Goal: Task Accomplishment & Management: Complete application form

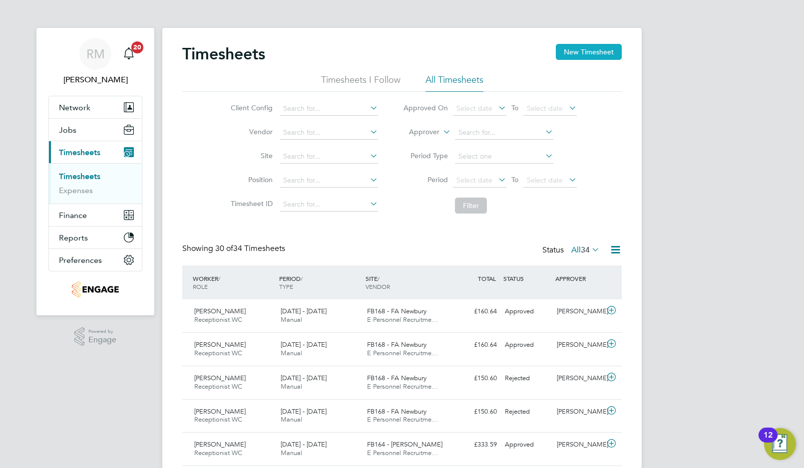
click at [571, 50] on button "New Timesheet" at bounding box center [589, 52] width 66 height 16
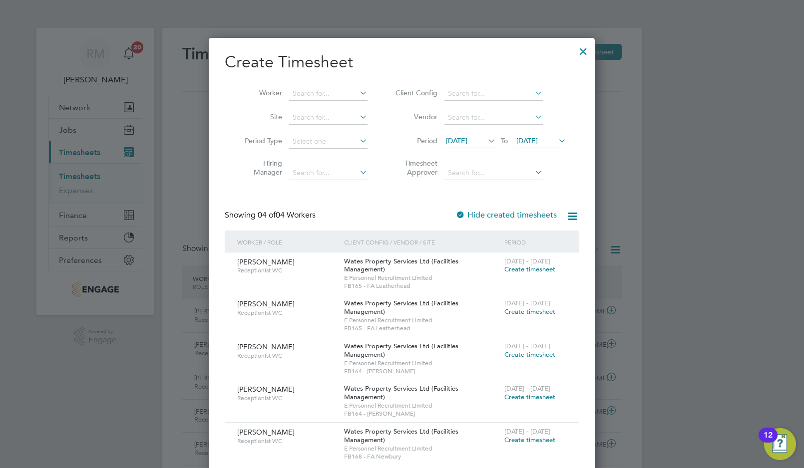
click at [515, 351] on div "26 Jul - 1 Aug 2025 Create timesheet" at bounding box center [535, 350] width 67 height 27
click at [515, 355] on span "Create timesheet" at bounding box center [529, 354] width 51 height 8
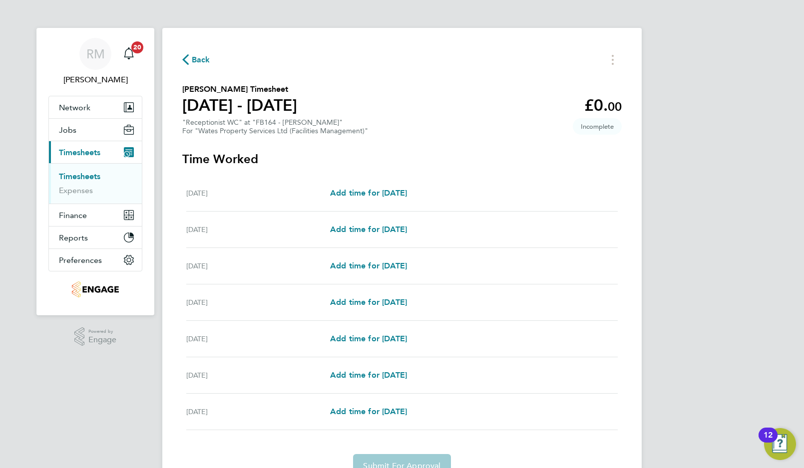
click at [200, 59] on span "Back" at bounding box center [201, 60] width 18 height 12
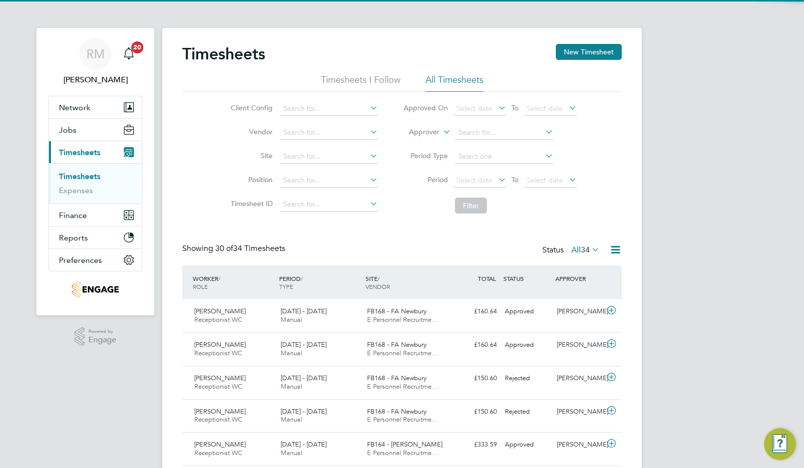
scroll to position [25, 87]
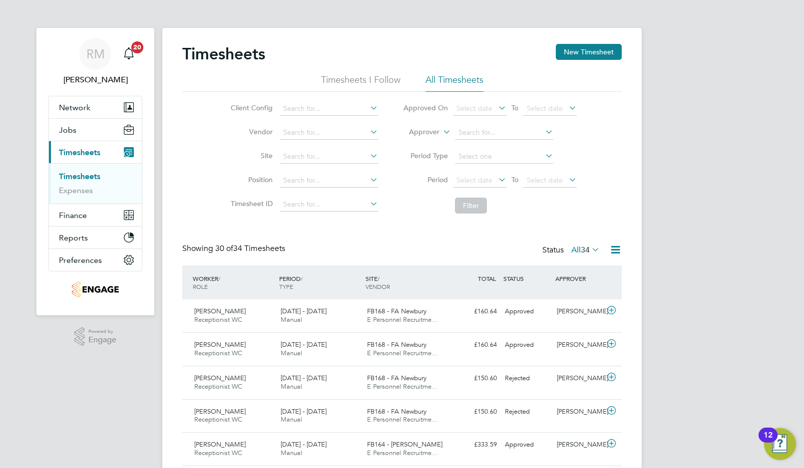
click at [462, 80] on li "All Timesheets" at bounding box center [454, 83] width 58 height 18
click at [496, 180] on icon at bounding box center [496, 180] width 0 height 14
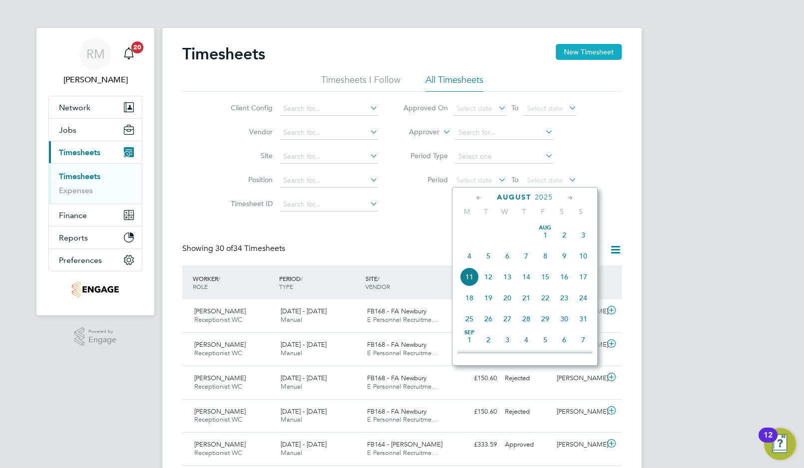
click at [565, 58] on button "New Timesheet" at bounding box center [589, 52] width 66 height 16
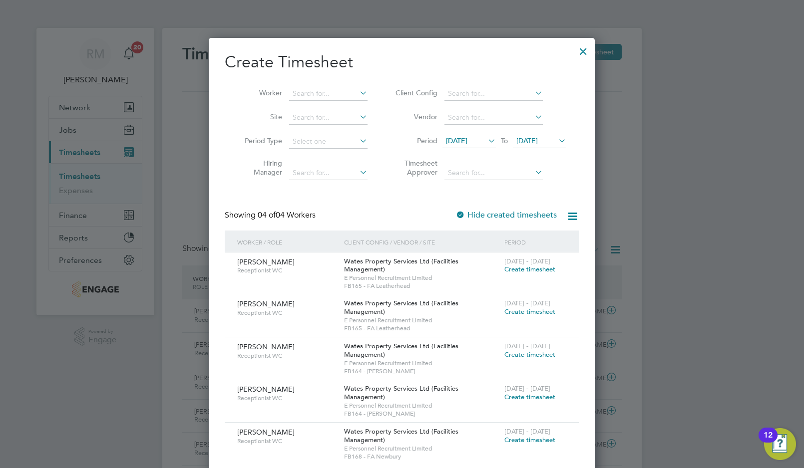
click at [486, 141] on icon at bounding box center [486, 141] width 0 height 14
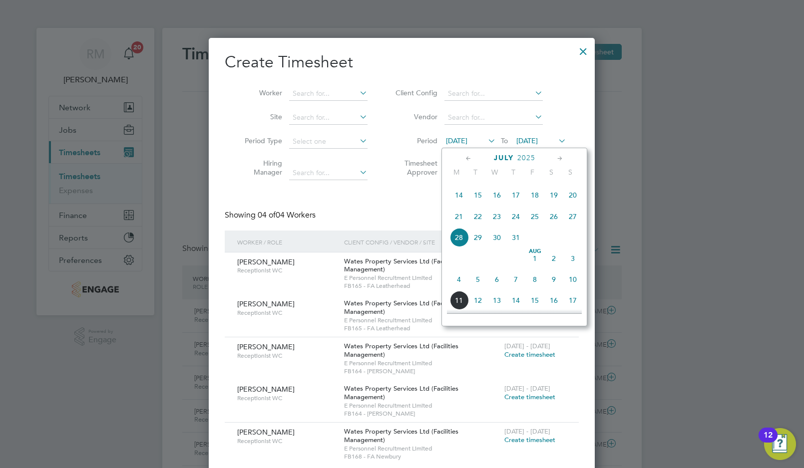
click at [457, 215] on span "21" at bounding box center [458, 216] width 19 height 19
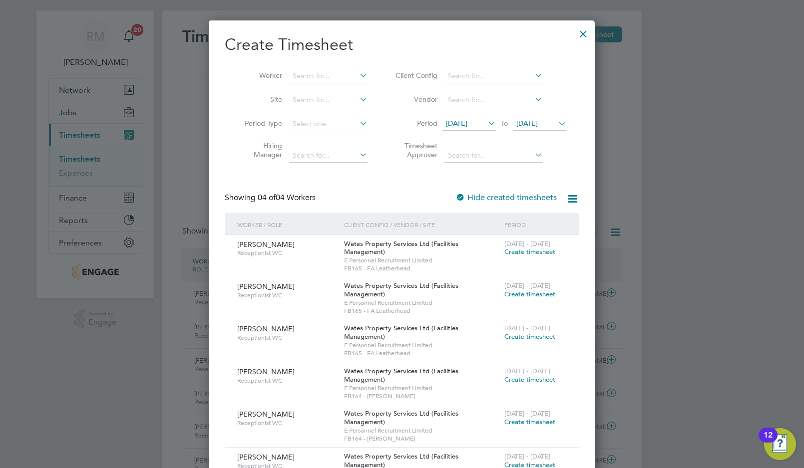
scroll to position [0, 0]
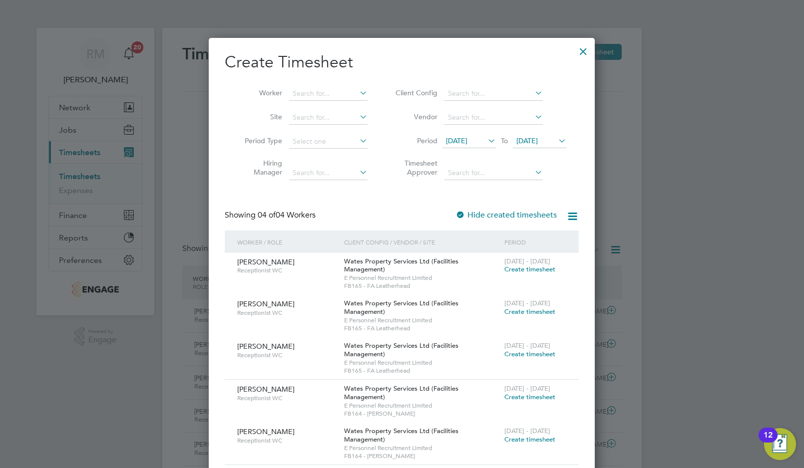
click at [556, 140] on icon at bounding box center [556, 141] width 0 height 14
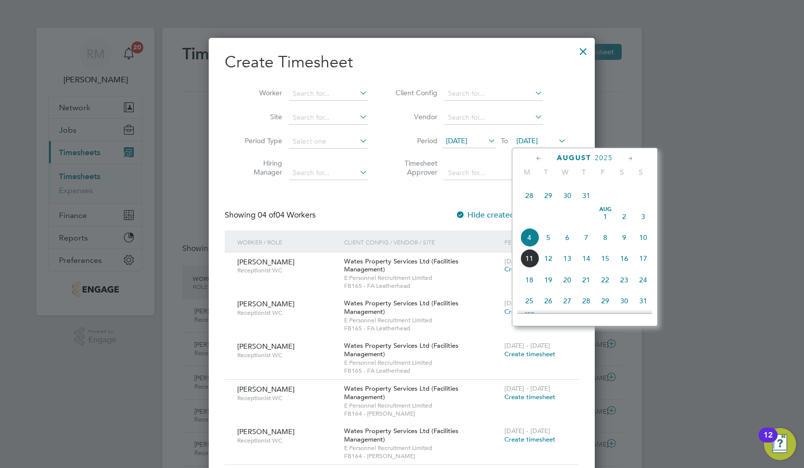
click at [537, 157] on icon at bounding box center [538, 158] width 9 height 11
click at [529, 256] on span "21" at bounding box center [529, 258] width 19 height 19
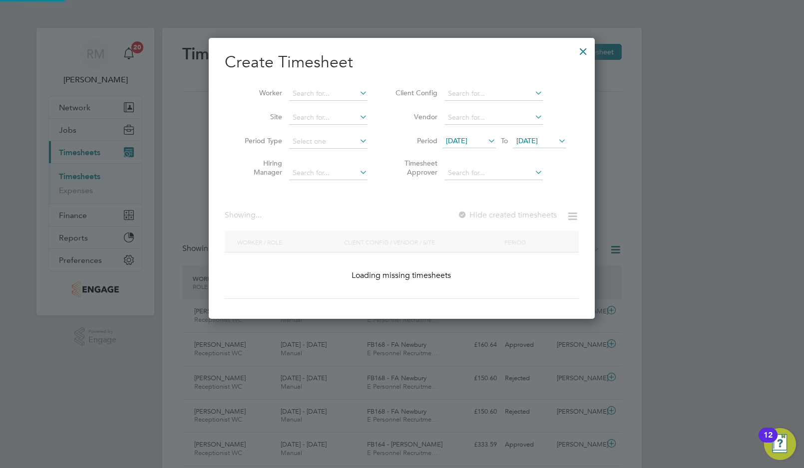
scroll to position [321, 386]
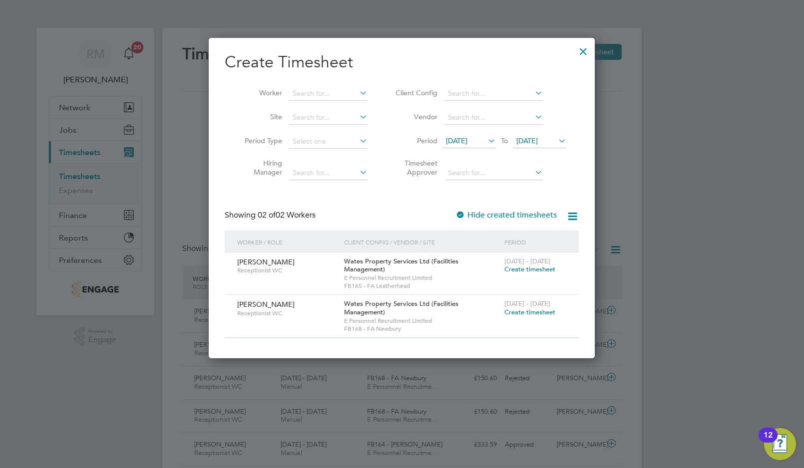
click at [556, 142] on icon at bounding box center [556, 141] width 0 height 14
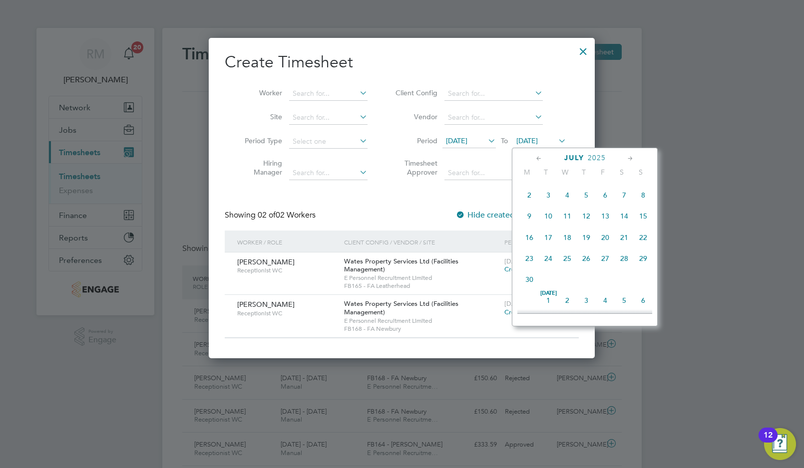
scroll to position [358, 0]
click at [643, 238] on span "27" at bounding box center [642, 237] width 19 height 19
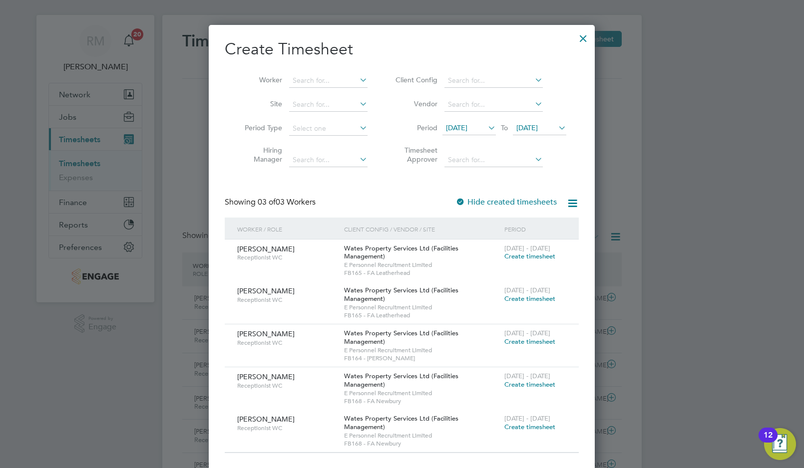
scroll to position [0, 0]
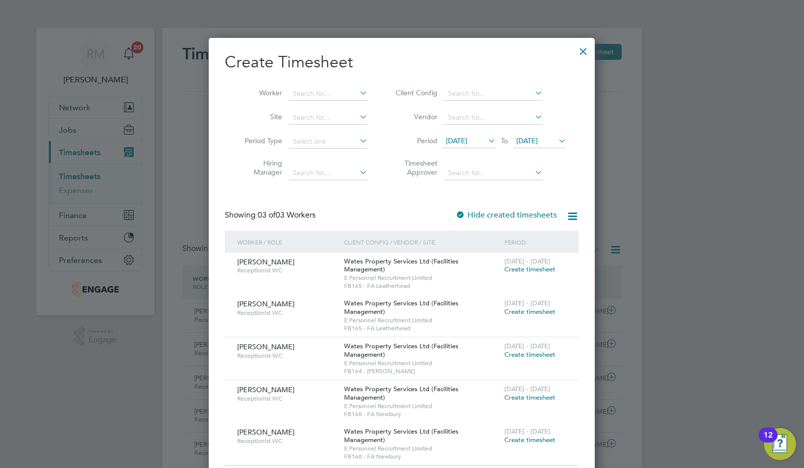
click at [582, 52] on div at bounding box center [583, 49] width 18 height 18
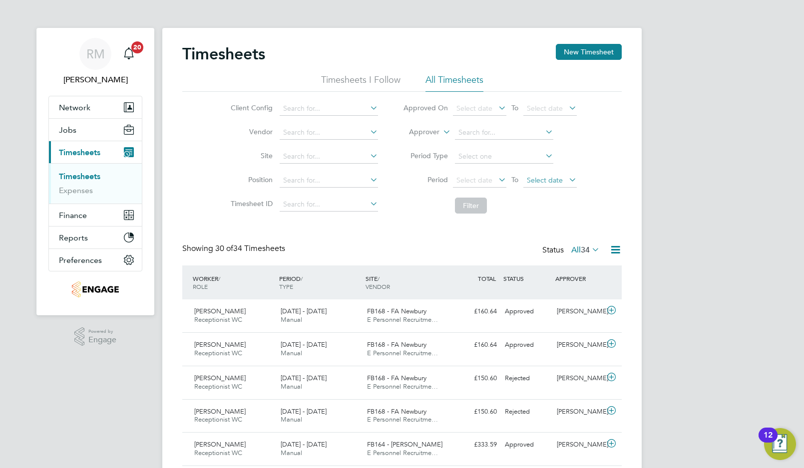
scroll to position [25, 87]
click at [66, 128] on span "Jobs" at bounding box center [67, 129] width 17 height 9
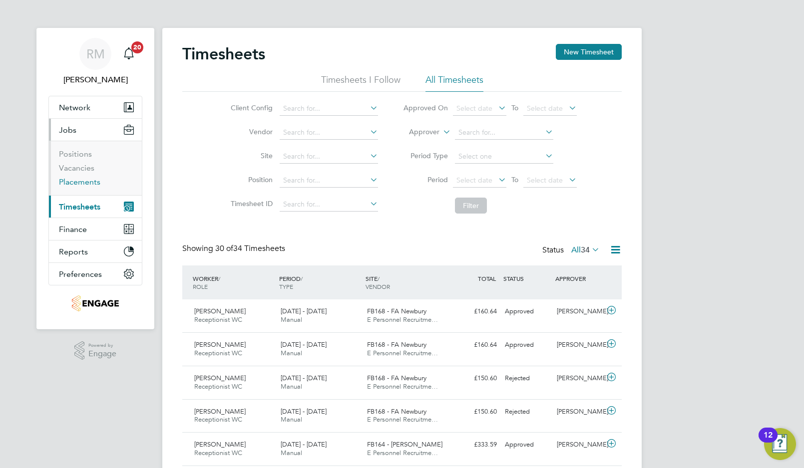
click at [74, 185] on link "Placements" at bounding box center [79, 181] width 41 height 9
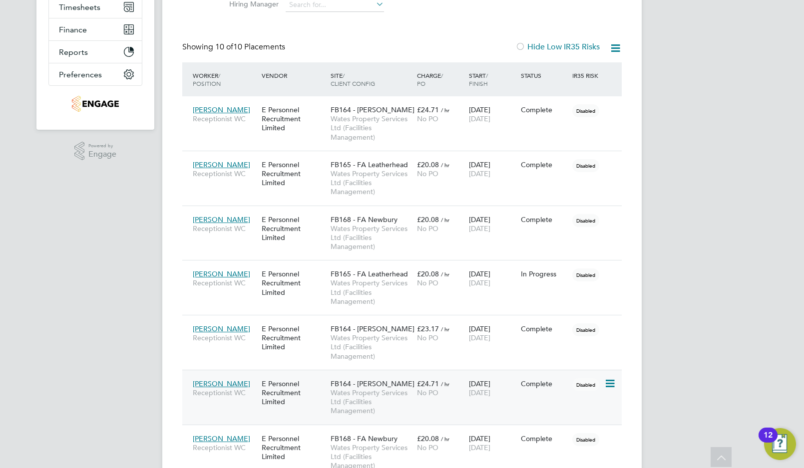
click at [238, 382] on span "Catherine Deterville" at bounding box center [221, 383] width 57 height 9
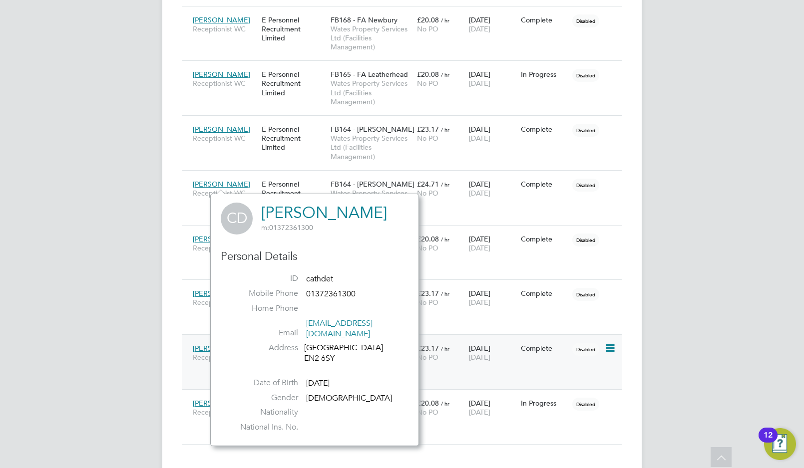
click at [464, 338] on div "Emma Hill-Wood Receptionist WC E Personnel Recruitment Limited FB164 - FA Drumm…" at bounding box center [401, 361] width 439 height 55
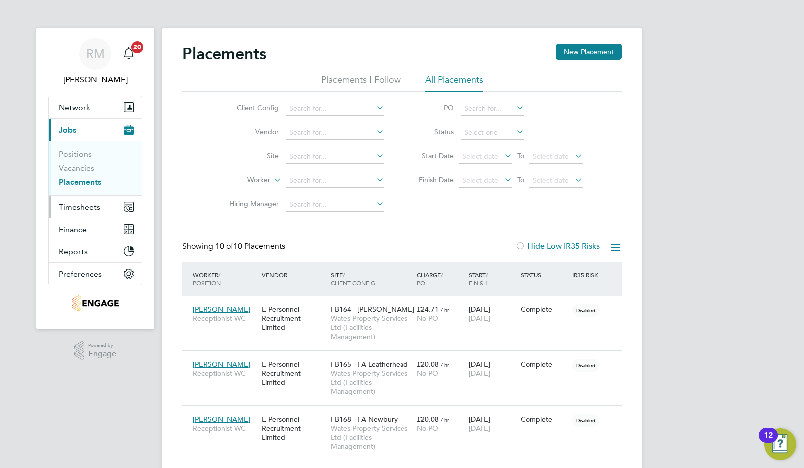
click at [85, 204] on span "Timesheets" at bounding box center [79, 206] width 41 height 9
click at [72, 210] on span "Timesheets" at bounding box center [79, 206] width 41 height 9
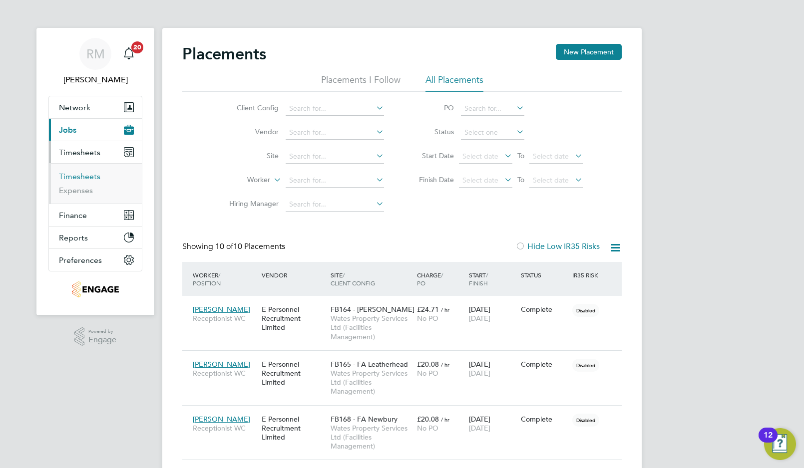
click at [74, 174] on link "Timesheets" at bounding box center [79, 176] width 41 height 9
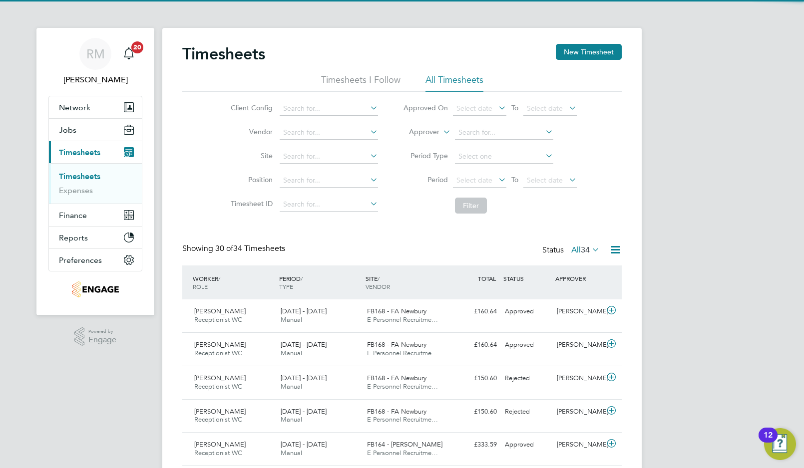
scroll to position [25, 87]
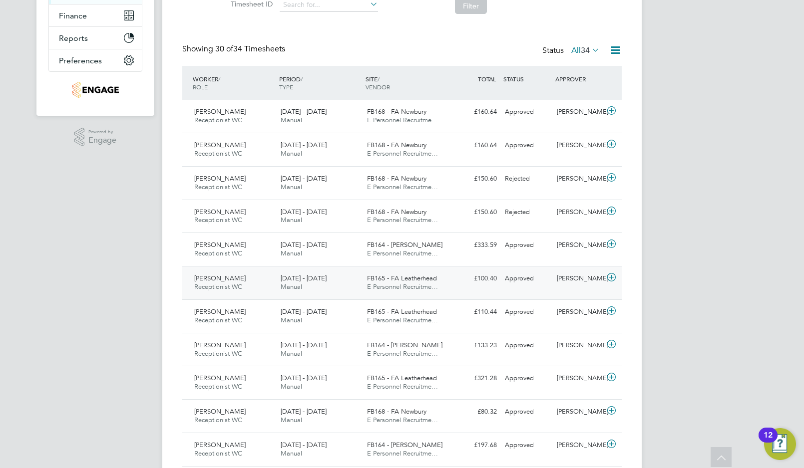
click at [610, 277] on icon at bounding box center [611, 278] width 12 height 8
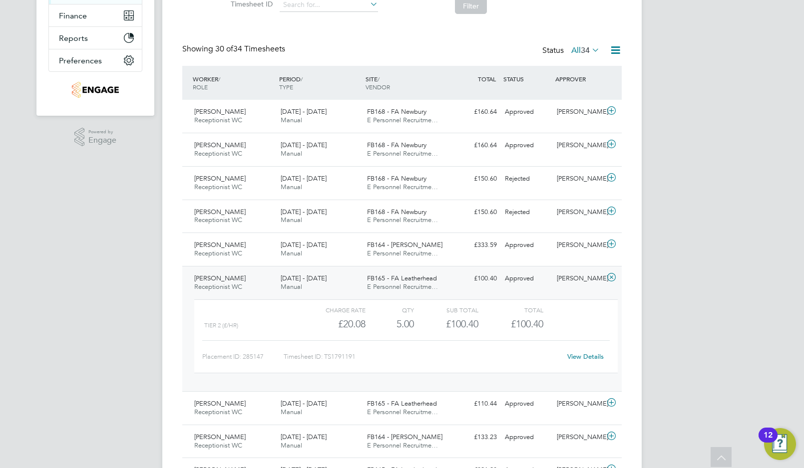
click at [582, 356] on link "View Details" at bounding box center [585, 356] width 36 height 8
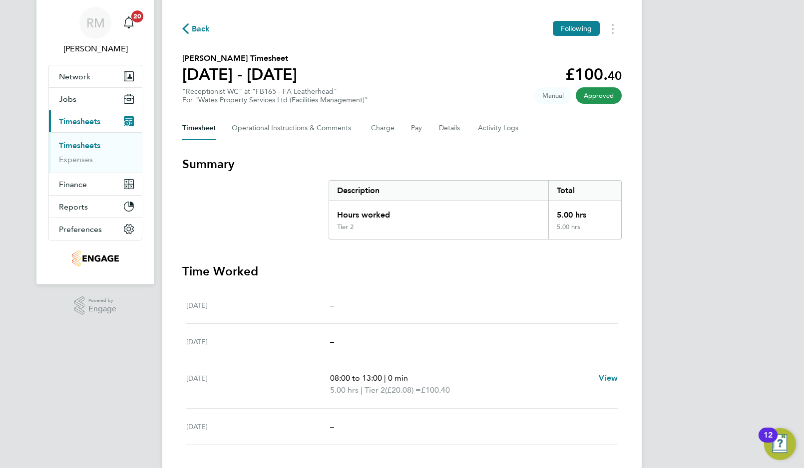
scroll to position [48, 0]
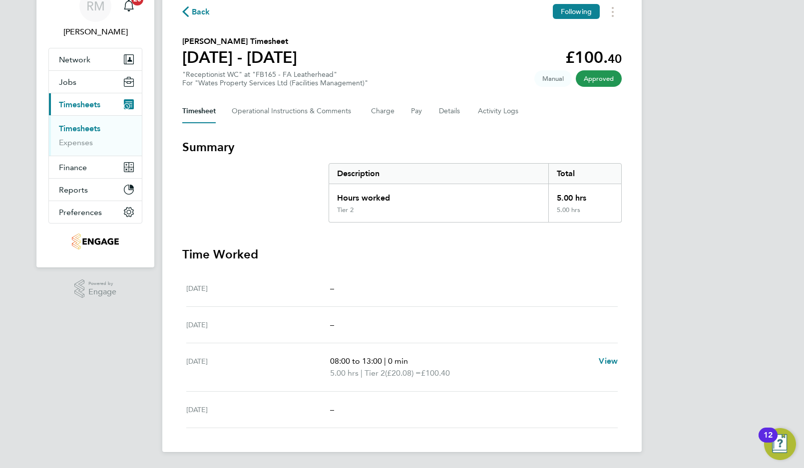
click at [196, 12] on span "Back" at bounding box center [201, 12] width 18 height 12
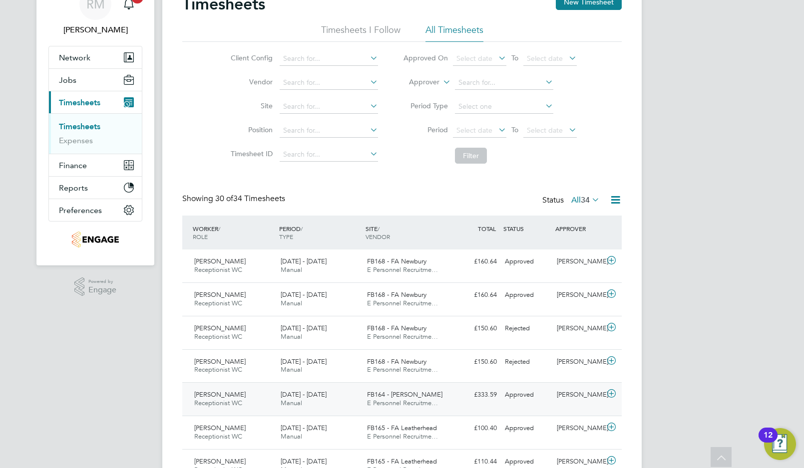
click at [388, 395] on span "FB164 - FA Drummond" at bounding box center [404, 394] width 75 height 8
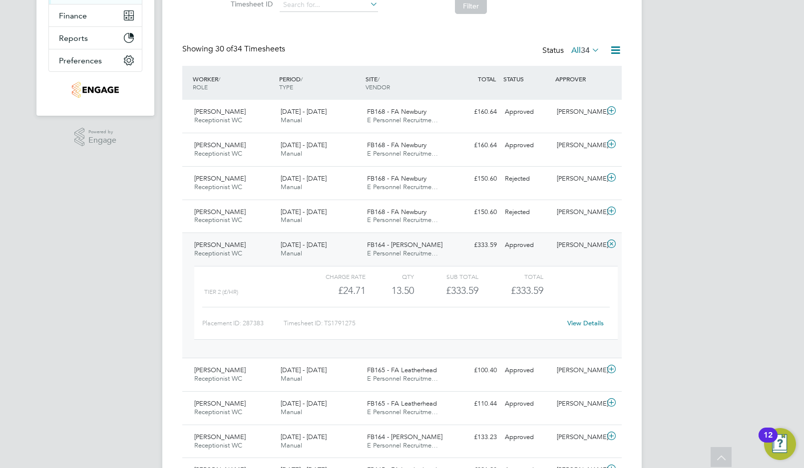
click at [586, 323] on link "View Details" at bounding box center [585, 323] width 36 height 8
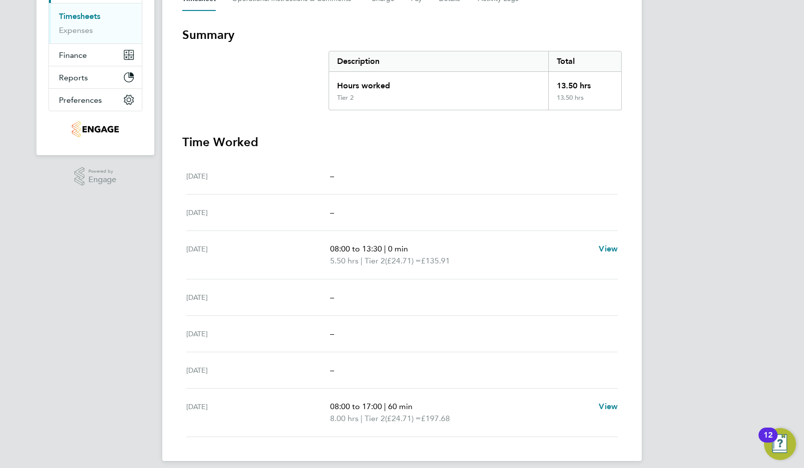
scroll to position [169, 0]
